Goal: Task Accomplishment & Management: Complete application form

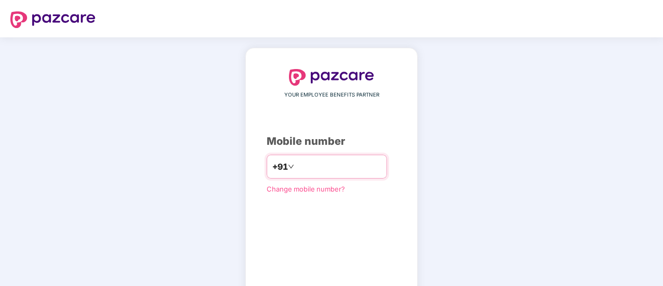
click at [308, 168] on input "number" at bounding box center [338, 166] width 85 height 17
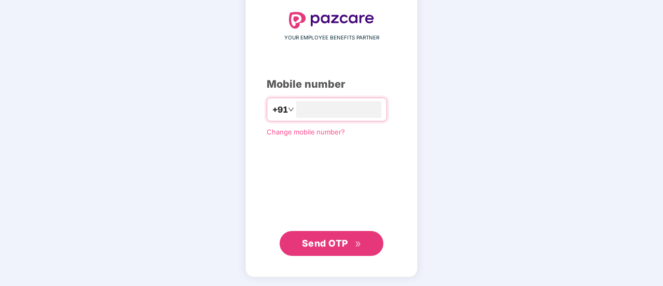
type input "**********"
click at [331, 248] on span "Send OTP" at bounding box center [325, 242] width 46 height 11
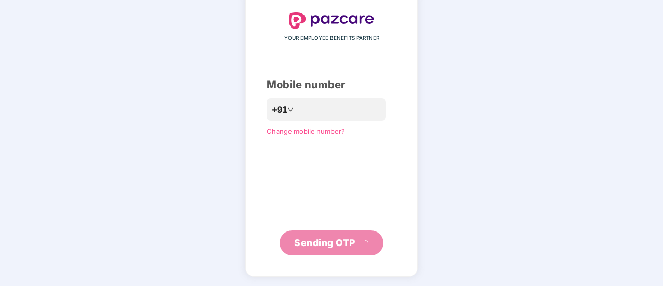
scroll to position [52, 0]
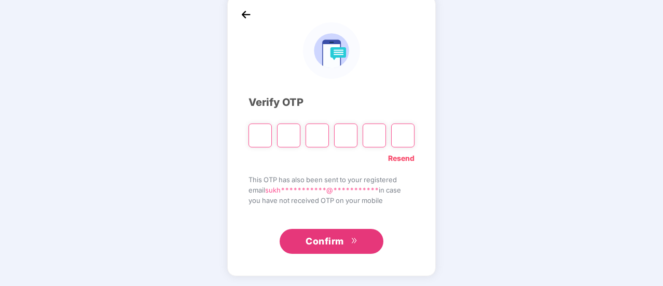
type input "*"
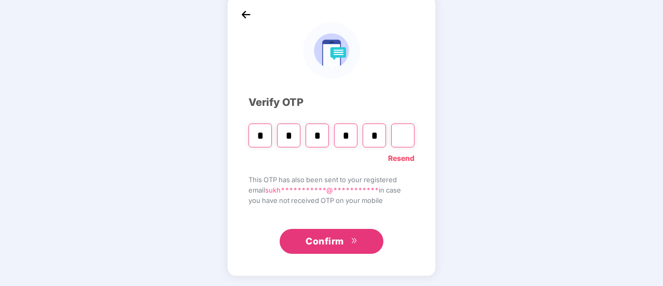
type input "*"
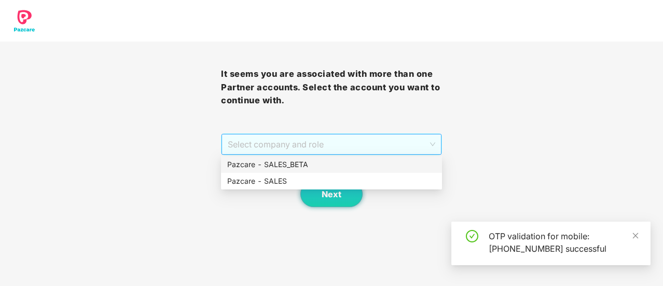
click at [284, 147] on span "Select company and role" at bounding box center [332, 144] width 208 height 20
click at [272, 180] on div "Pazcare - SALES" at bounding box center [331, 180] width 209 height 11
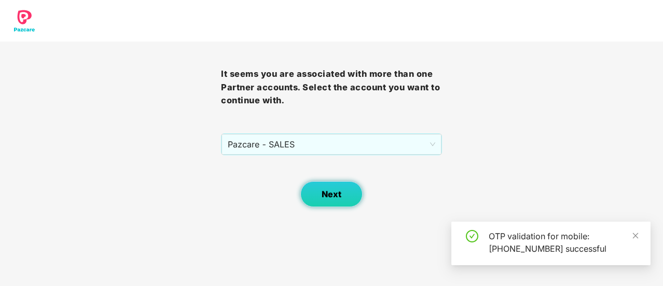
click at [330, 196] on span "Next" at bounding box center [332, 194] width 20 height 10
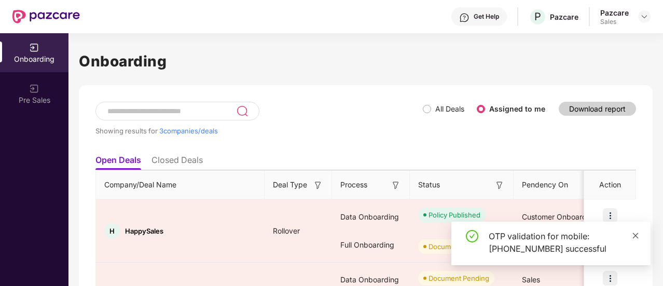
click at [636, 233] on icon "close" at bounding box center [635, 235] width 7 height 7
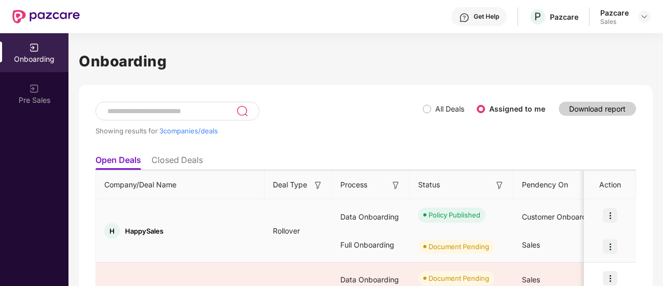
click at [615, 239] on img at bounding box center [610, 246] width 15 height 15
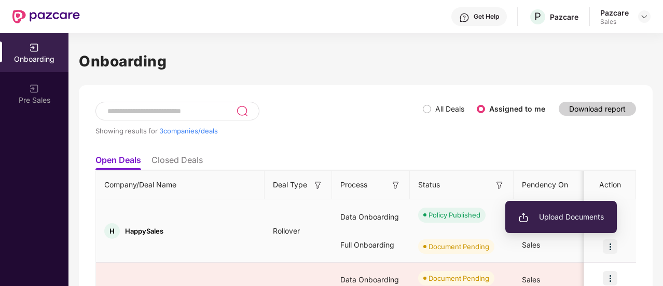
click at [578, 214] on span "Upload Documents" at bounding box center [562, 216] width 86 height 11
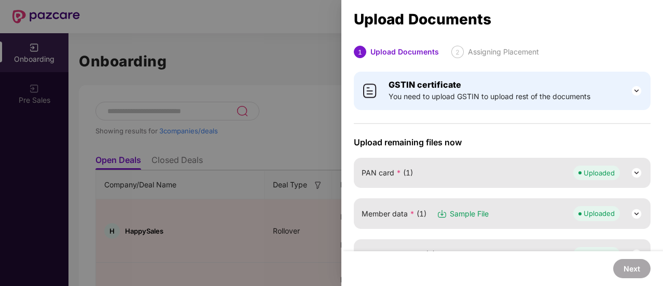
drag, startPoint x: 660, startPoint y: 79, endPoint x: 662, endPoint y: 101, distance: 22.5
click at [662, 101] on div "Upload Documents 1 Upload Documents 2 Assigning Placement GSTIN certificate You…" at bounding box center [503, 143] width 322 height 286
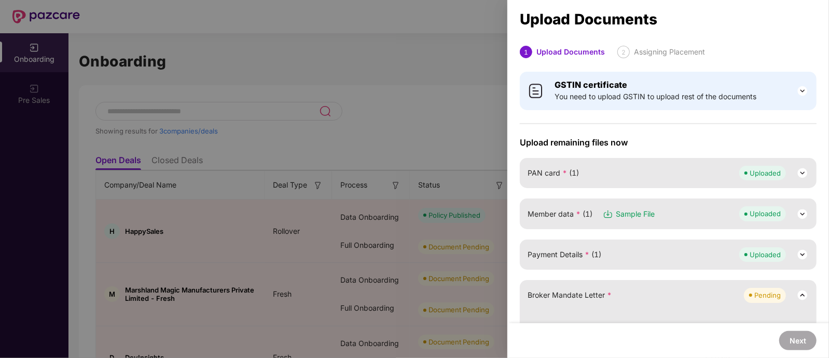
drag, startPoint x: 663, startPoint y: 0, endPoint x: 567, endPoint y: 142, distance: 171.2
click at [567, 142] on span "Upload remaining files now" at bounding box center [668, 142] width 297 height 10
click at [615, 285] on div "Broker Mandate Letter * Pending" at bounding box center [668, 295] width 281 height 15
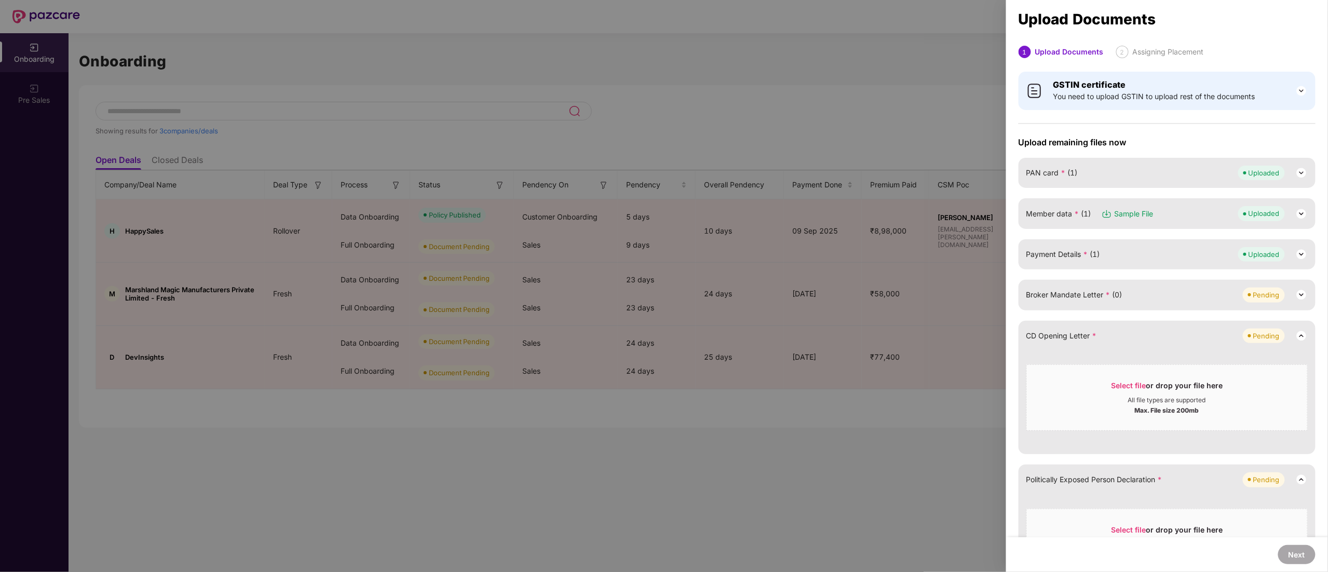
drag, startPoint x: 813, startPoint y: 1, endPoint x: 918, endPoint y: 381, distance: 394.5
click at [663, 285] on div at bounding box center [664, 286] width 1328 height 572
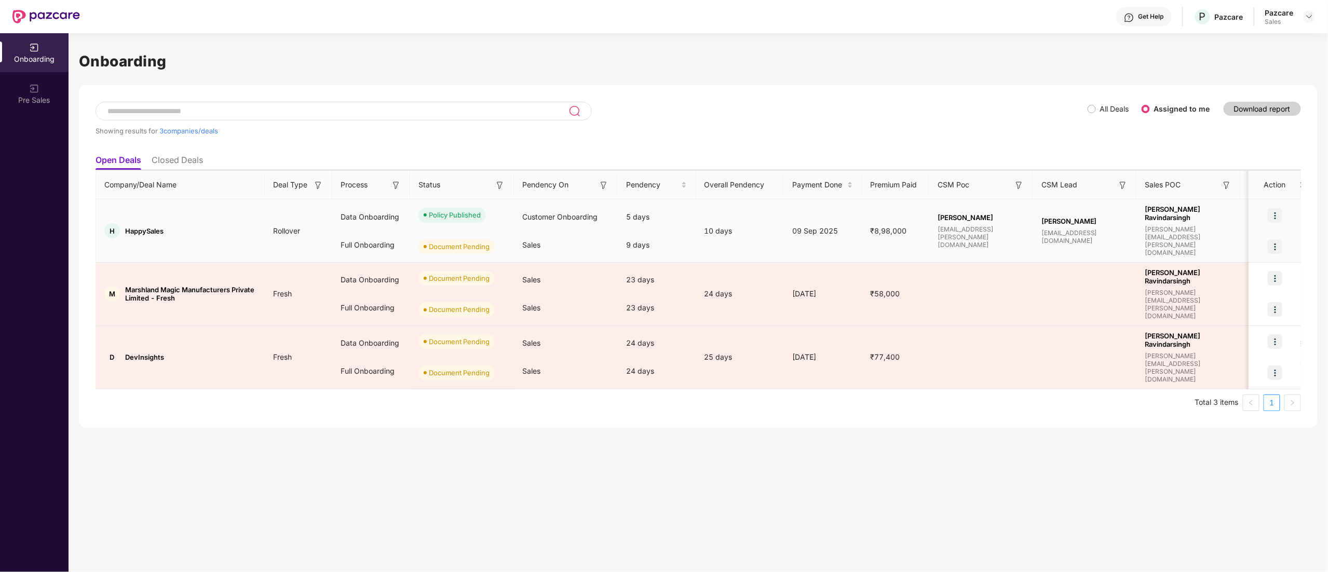
click at [663, 245] on img at bounding box center [1274, 246] width 15 height 15
click at [663, 278] on span "Upload Documents" at bounding box center [1227, 272] width 86 height 11
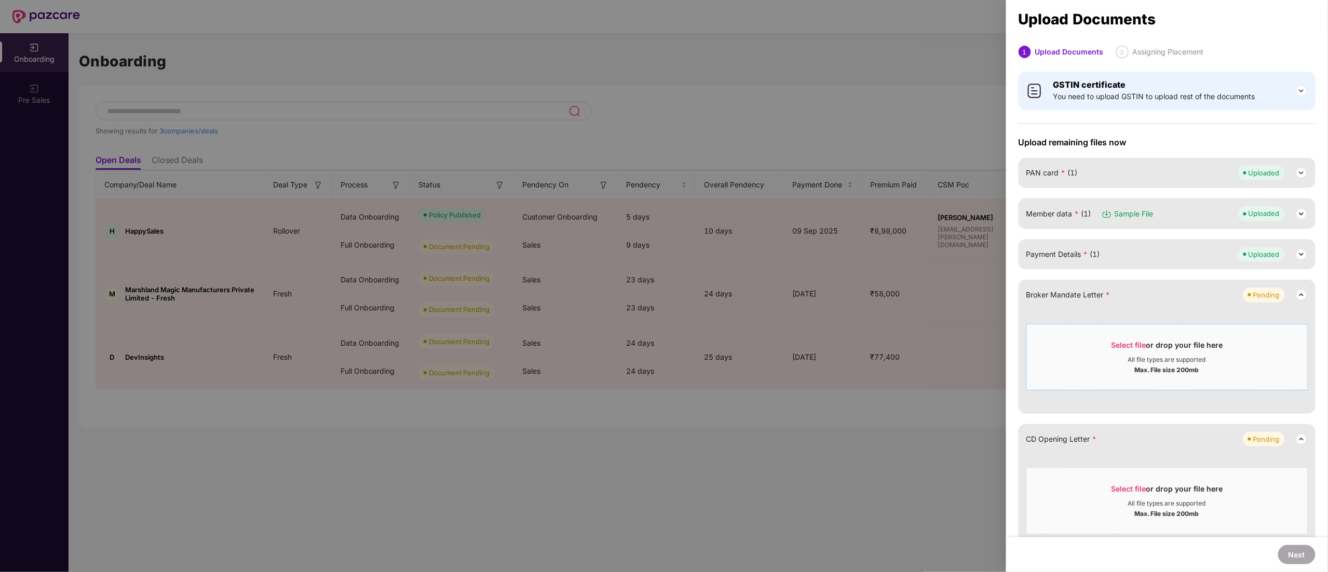
click at [663, 285] on div "Select file or drop your file here" at bounding box center [1167, 348] width 112 height 16
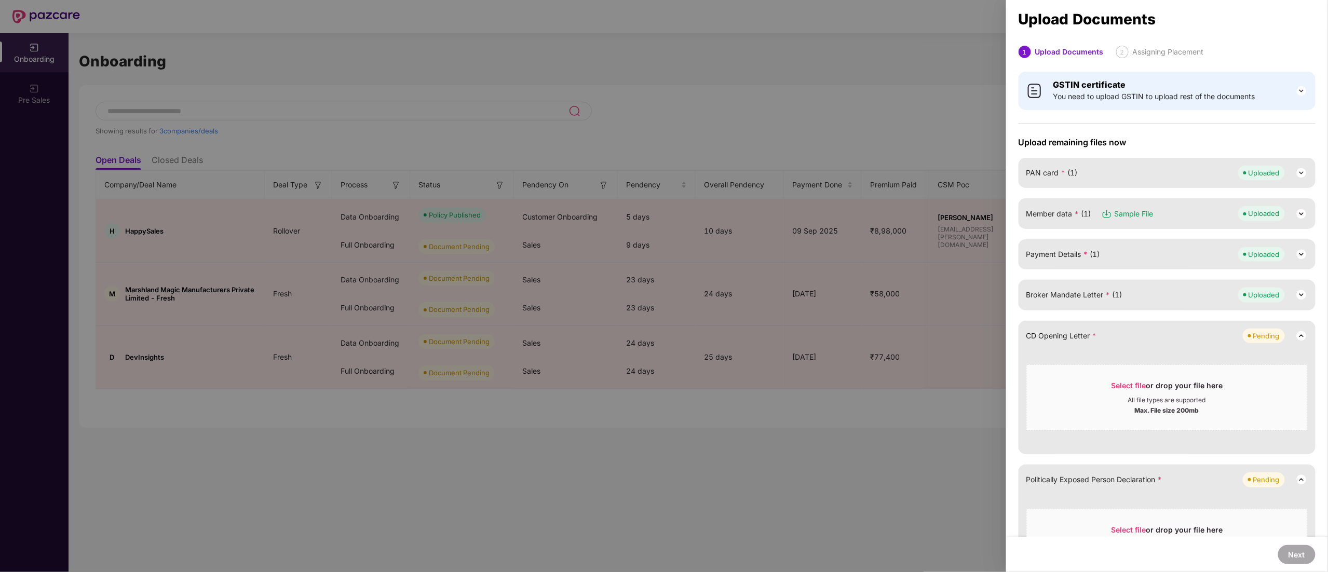
click at [663, 285] on div "CD Opening Letter * Pending" at bounding box center [1166, 336] width 281 height 15
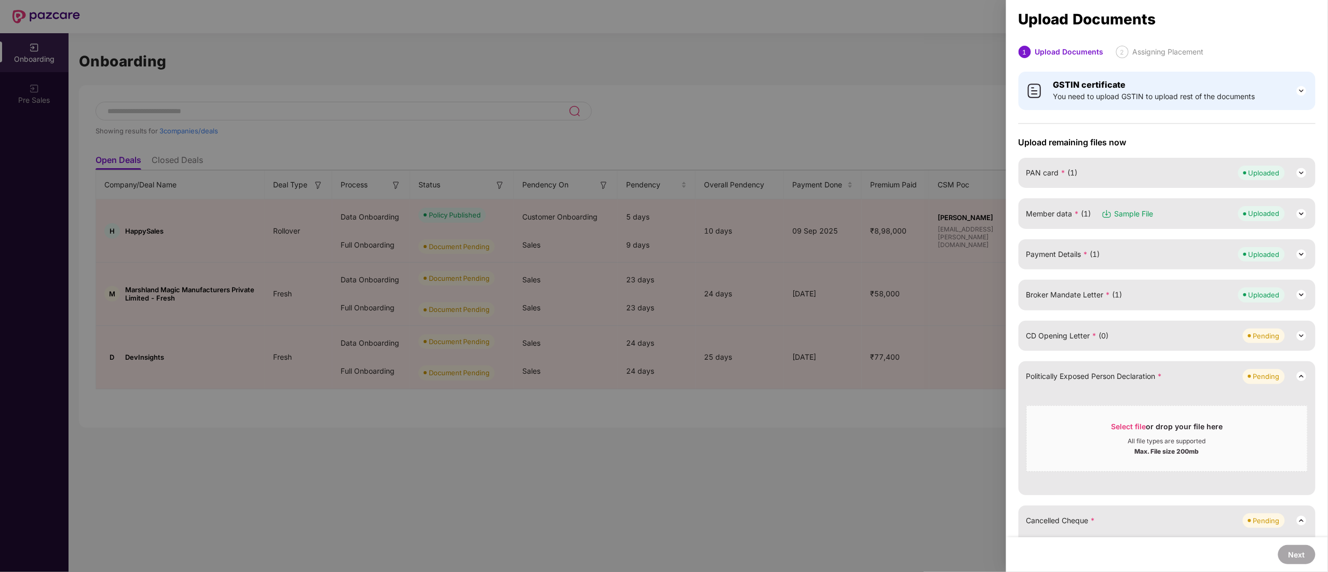
click at [663, 285] on div "Politically Exposed Person Declaration * Pending" at bounding box center [1166, 376] width 281 height 15
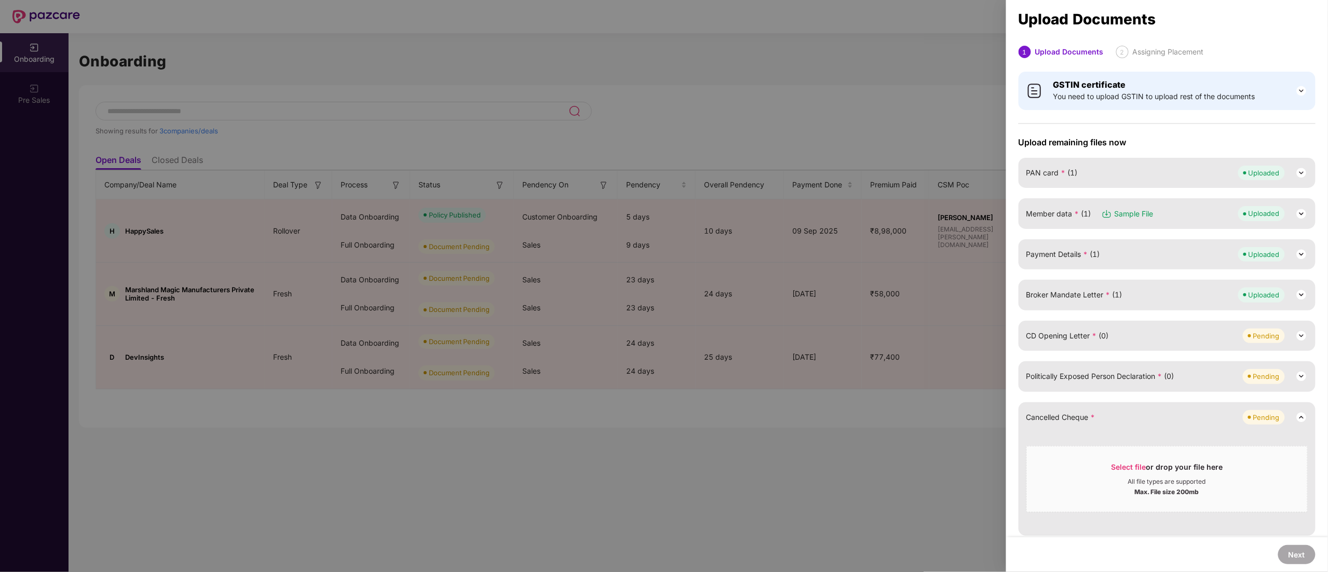
click at [663, 285] on div at bounding box center [664, 286] width 1328 height 572
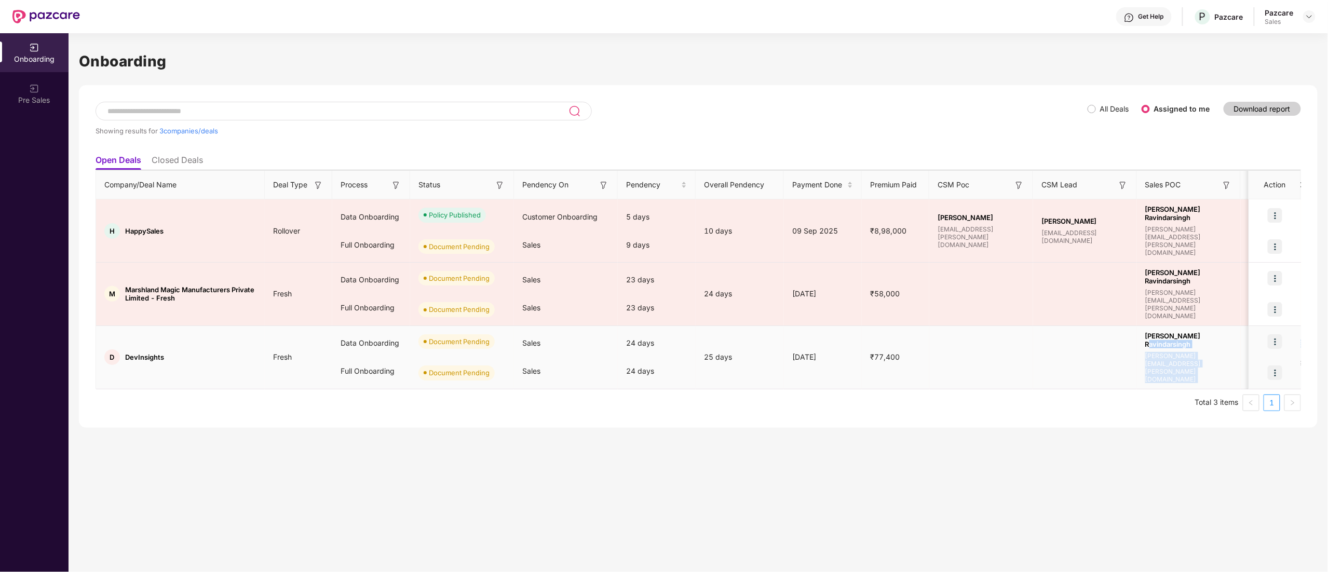
drag, startPoint x: 1248, startPoint y: 383, endPoint x: 1232, endPoint y: 344, distance: 42.1
click at [663, 285] on tr "D DevInsights Fresh Data Onboarding Full Onboarding Document Pending Document P…" at bounding box center [855, 357] width 1518 height 63
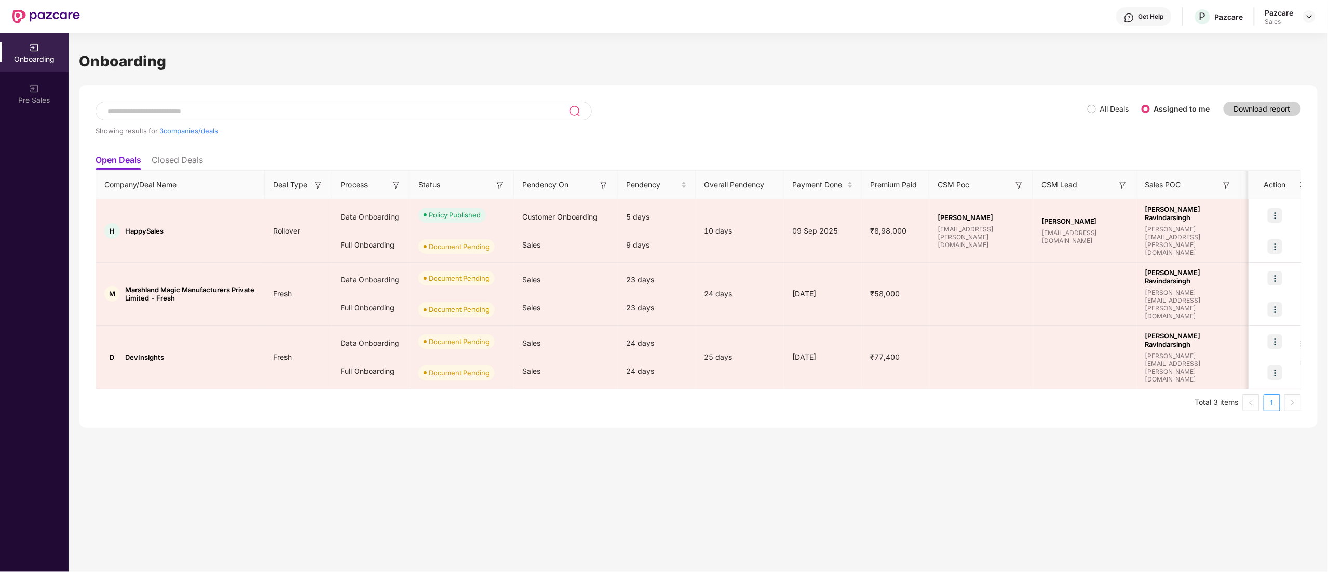
click at [663, 285] on div "Onboarding Showing results for 3 companies/deals All Deals Assigned to me Downl…" at bounding box center [698, 302] width 1259 height 539
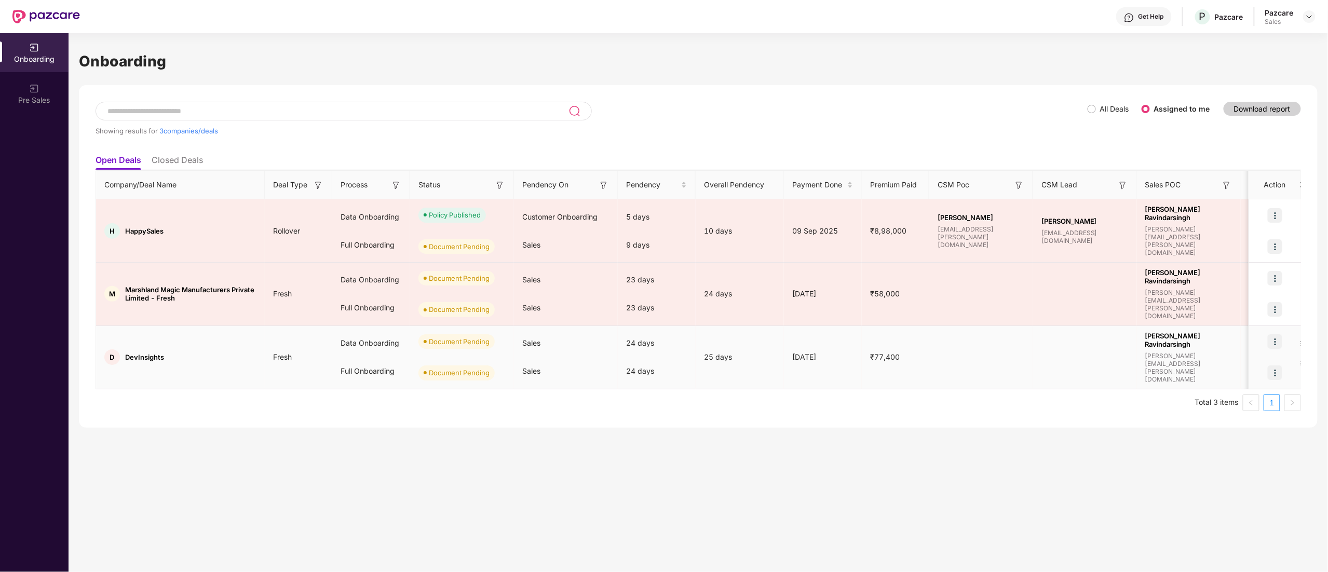
click at [663, 285] on img at bounding box center [1274, 341] width 15 height 15
click at [663, 285] on li "Upload Documents" at bounding box center [1227, 369] width 112 height 22
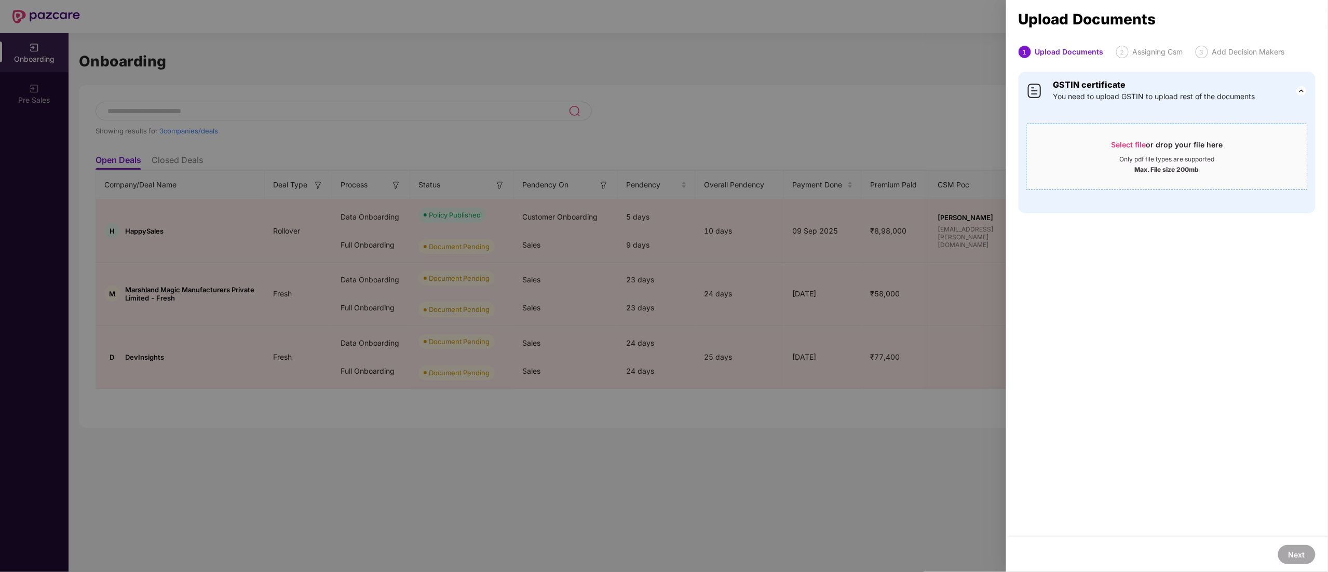
click at [663, 160] on div "Only pdf file types are supported" at bounding box center [1167, 159] width 95 height 8
click at [663, 153] on div "Select file or drop your file here" at bounding box center [1167, 148] width 112 height 16
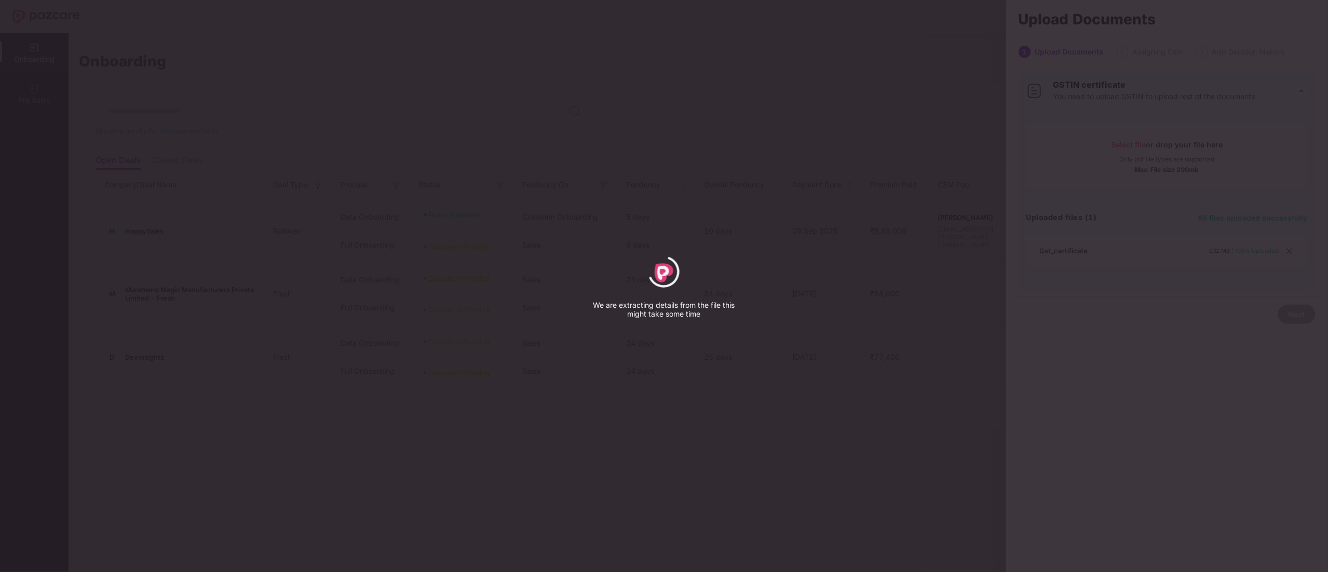
select select "*****"
select select "******"
select select "**********"
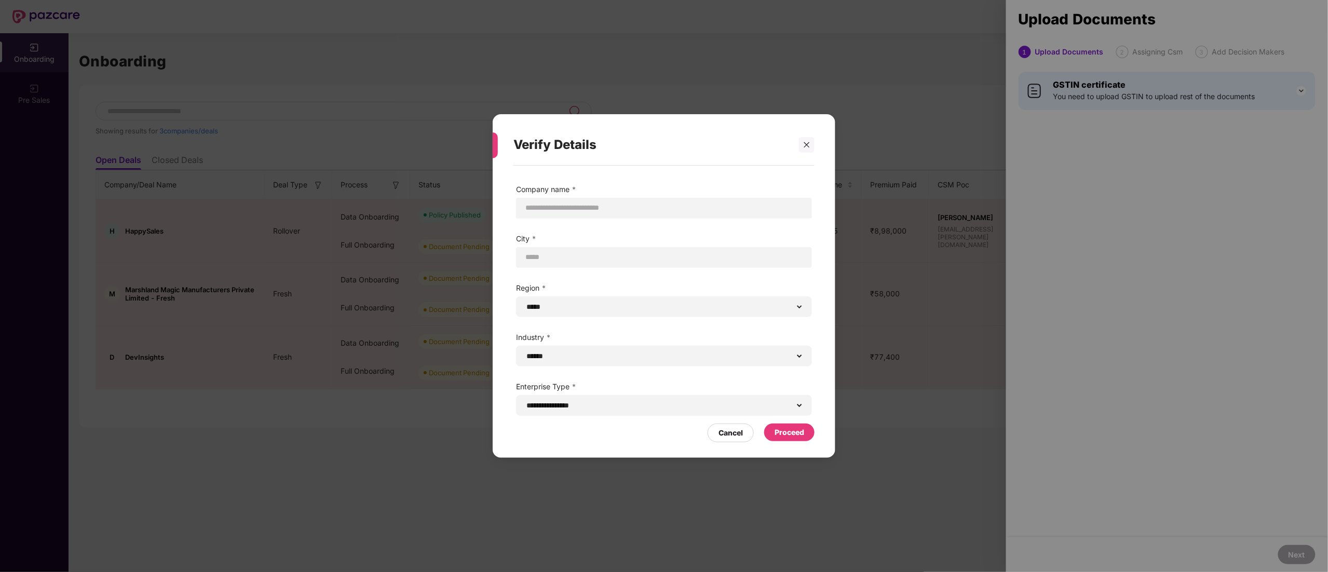
click at [663, 285] on div "Proceed" at bounding box center [789, 432] width 30 height 11
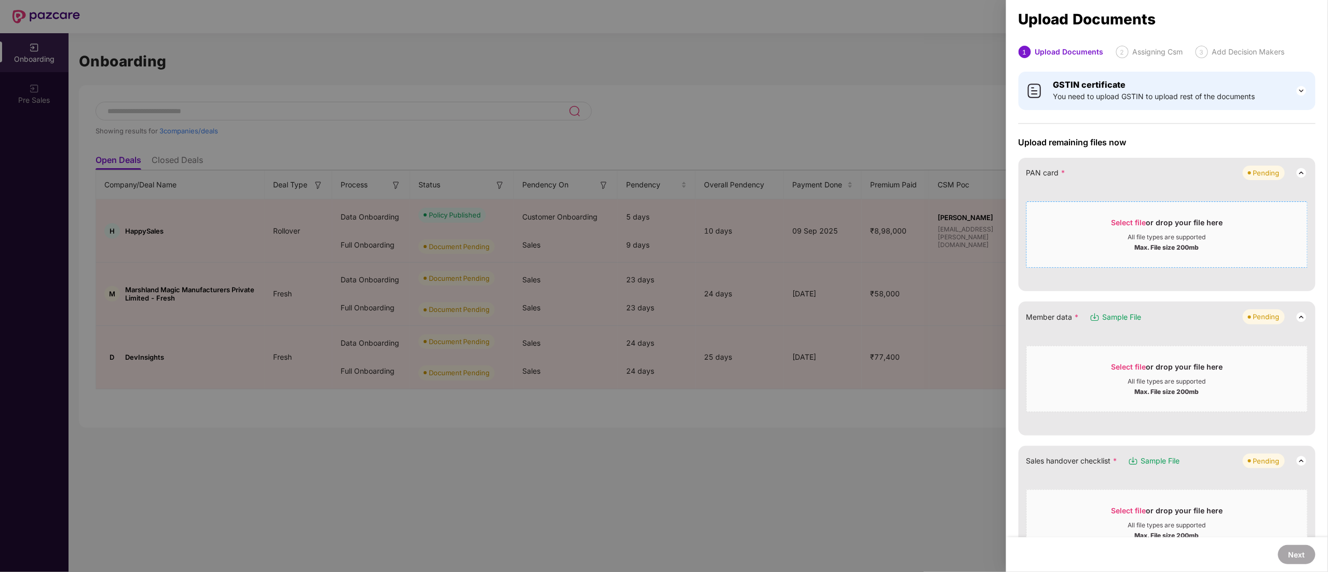
click at [663, 242] on div "Max. File size 200mb" at bounding box center [1167, 246] width 280 height 10
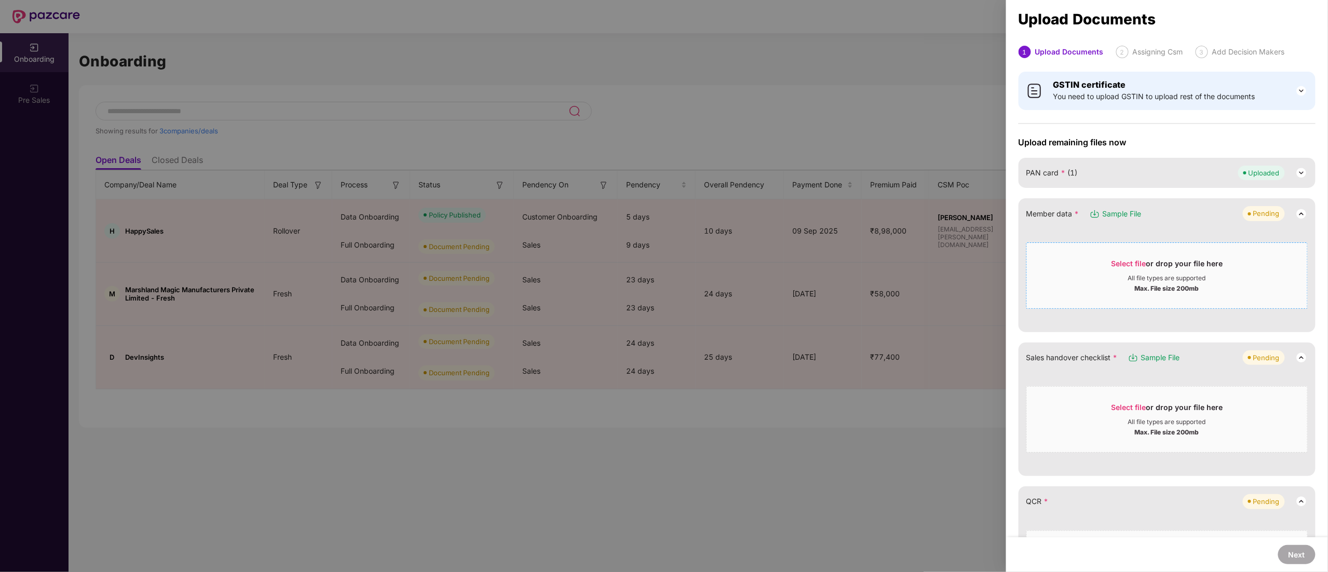
click at [663, 275] on div "All file types are supported" at bounding box center [1167, 278] width 78 height 8
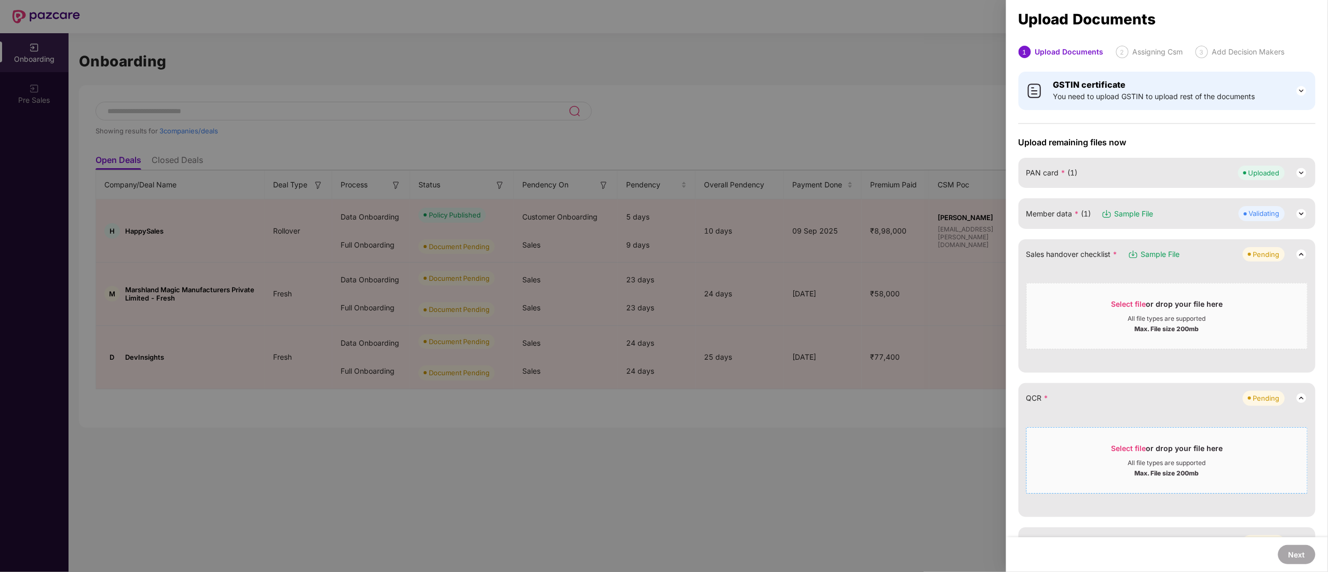
click at [663, 285] on span "Select file or drop your file here All file types are supported Max. File size …" at bounding box center [1167, 460] width 280 height 50
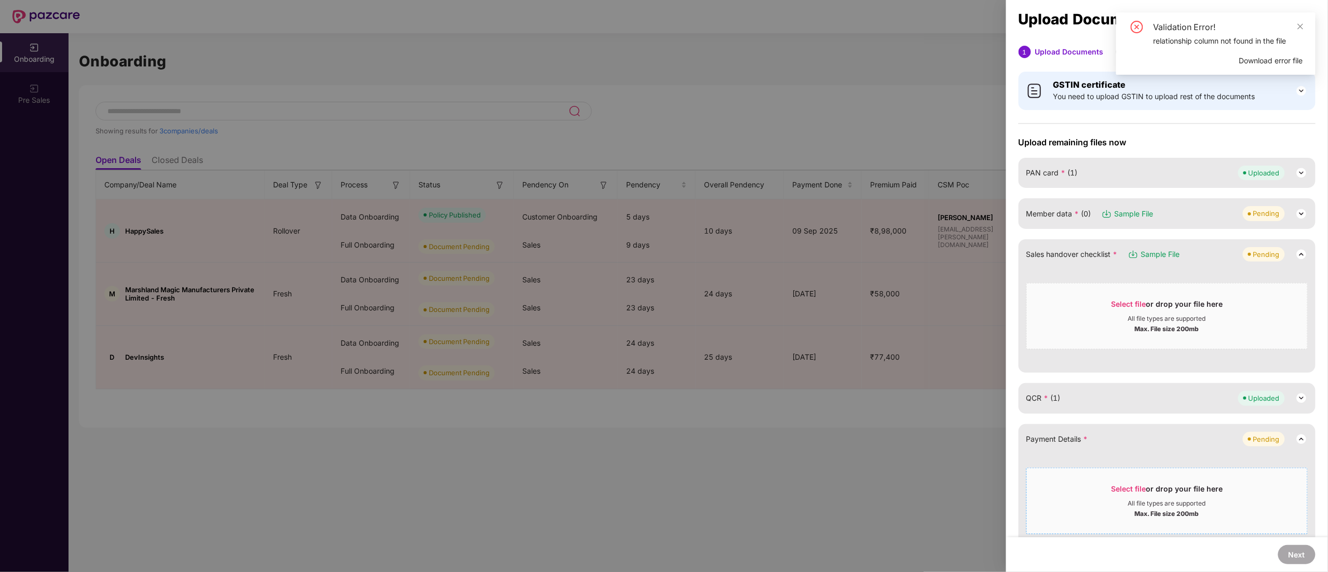
click at [663, 285] on span "Select file or drop your file here All file types are supported Max. File size …" at bounding box center [1167, 501] width 280 height 50
click at [663, 40] on div "relationship column not found in the file" at bounding box center [1227, 40] width 149 height 11
copy div "relationship"
click at [663, 120] on div at bounding box center [664, 286] width 1328 height 572
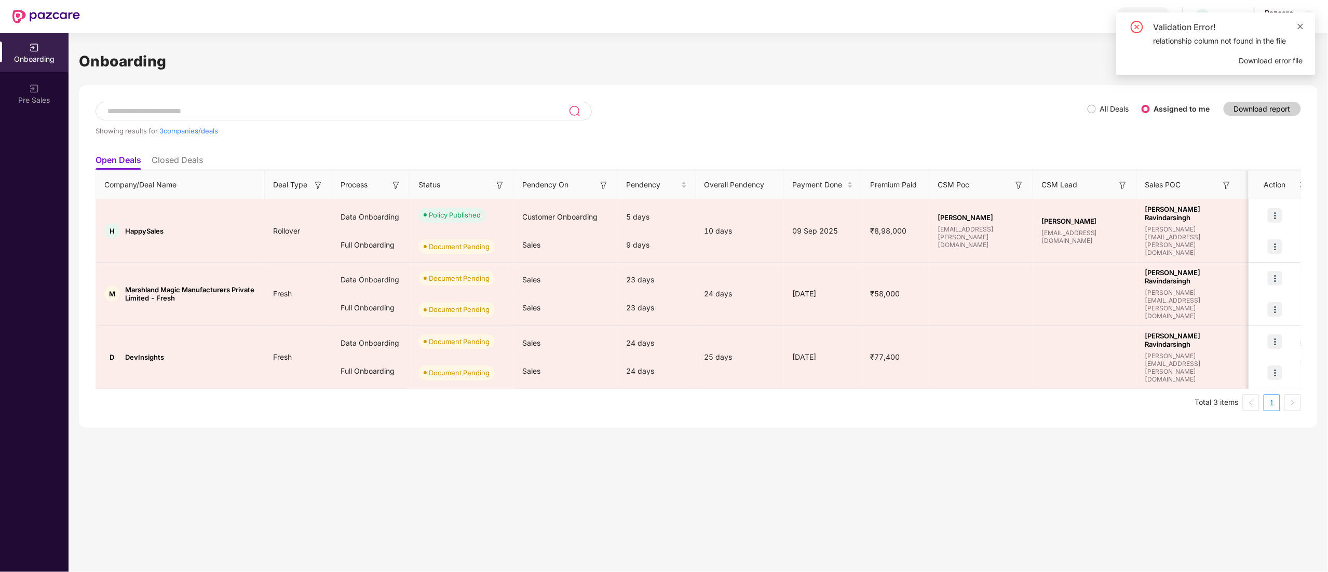
click at [663, 24] on icon "close" at bounding box center [1300, 26] width 7 height 7
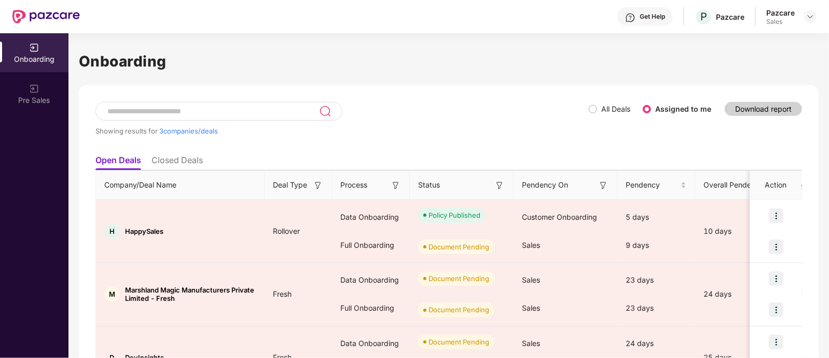
drag, startPoint x: 1317, startPoint y: 6, endPoint x: 485, endPoint y: 118, distance: 839.6
click at [485, 118] on div "Showing results for 3 companies/deals" at bounding box center [343, 126] width 494 height 48
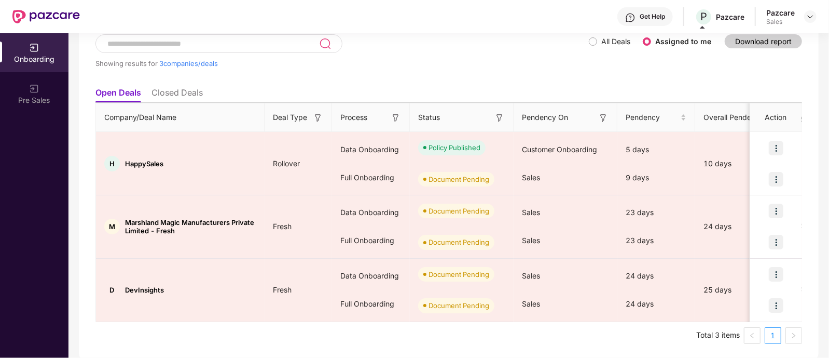
scroll to position [69, 0]
click at [663, 111] on div "Onboarding Showing results for 3 companies/deals All Deals Assigned to me Downl…" at bounding box center [449, 195] width 761 height 324
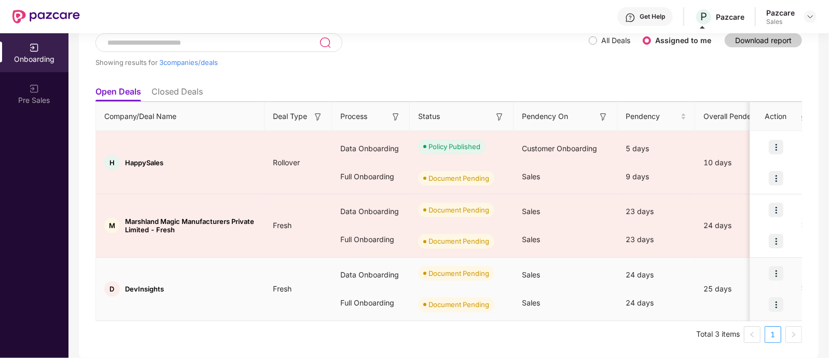
click at [663, 273] on img at bounding box center [776, 273] width 15 height 15
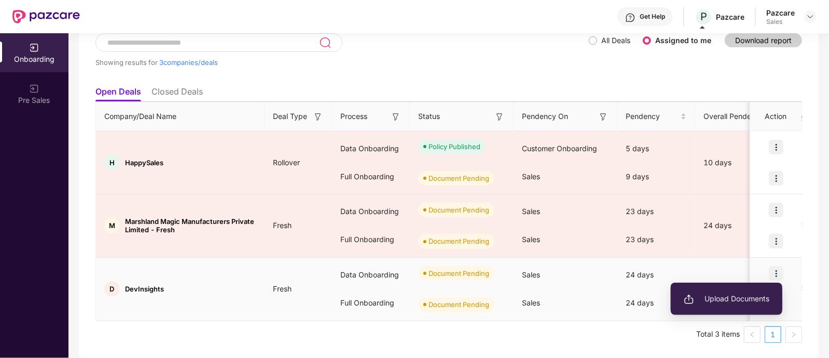
click at [663, 285] on span "Upload Documents" at bounding box center [727, 298] width 86 height 11
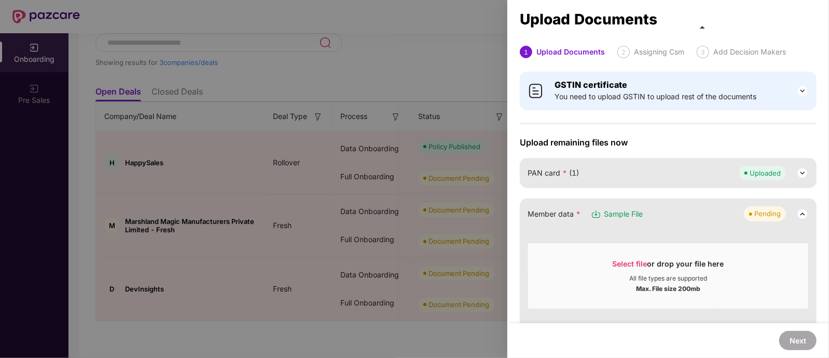
click at [553, 209] on span "Member data *" at bounding box center [554, 213] width 53 height 11
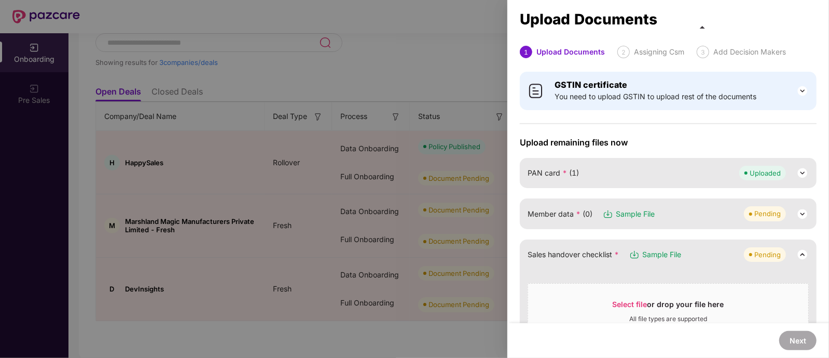
click at [550, 262] on div "Sales handover checklist * Sample File Pending Select file or drop your file he…" at bounding box center [668, 305] width 297 height 133
